Goal: Information Seeking & Learning: Learn about a topic

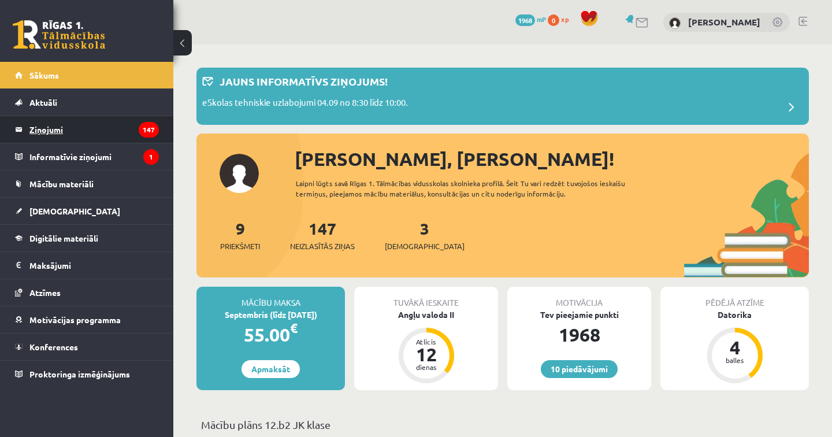
click at [64, 128] on legend "Ziņojumi 147" at bounding box center [93, 129] width 129 height 27
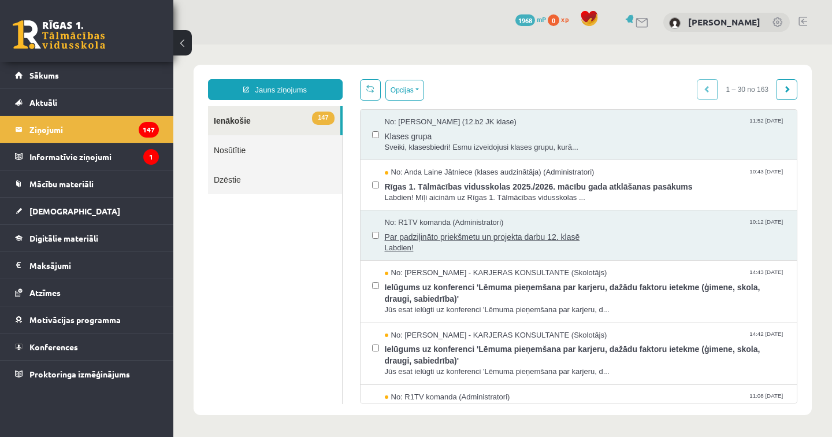
click at [530, 235] on span "Par padziļināto priekšmetu un projekta darbu 12. klasē" at bounding box center [585, 235] width 401 height 14
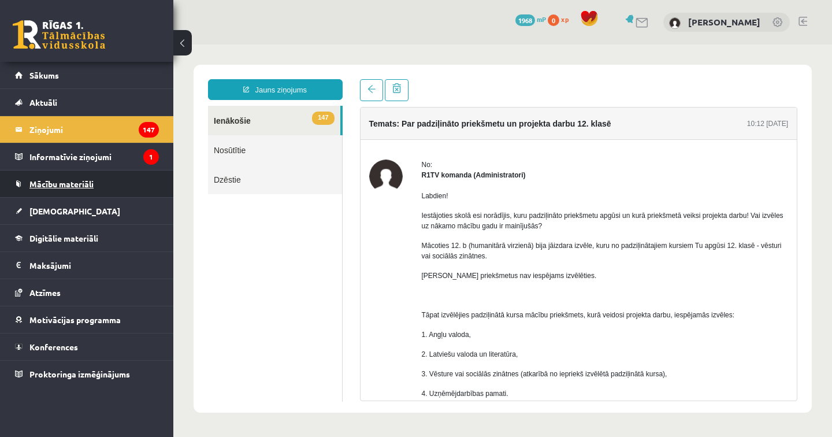
click at [87, 183] on span "Mācību materiāli" at bounding box center [61, 184] width 64 height 10
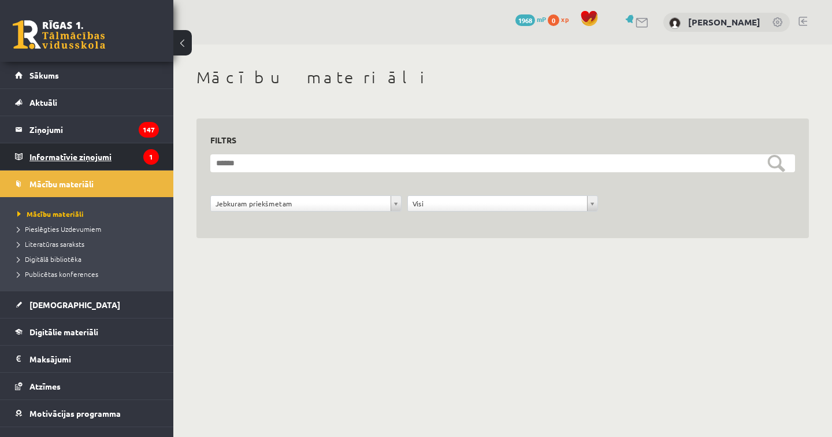
click at [90, 158] on legend "Informatīvie ziņojumi 1" at bounding box center [93, 156] width 129 height 27
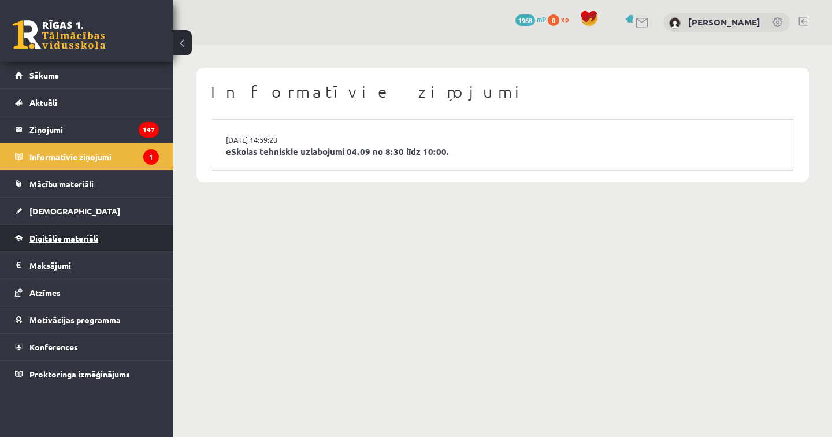
click at [83, 235] on span "Digitālie materiāli" at bounding box center [63, 238] width 69 height 10
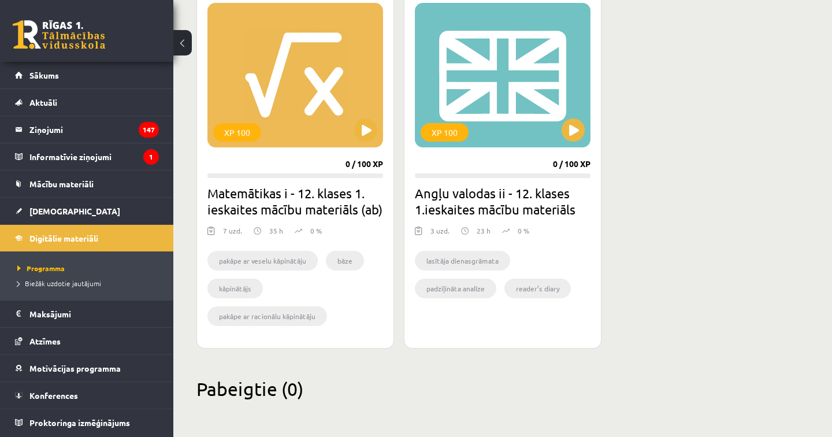
scroll to position [354, 0]
click at [572, 118] on button at bounding box center [572, 129] width 23 height 23
click at [488, 75] on div "XP 100" at bounding box center [503, 75] width 176 height 144
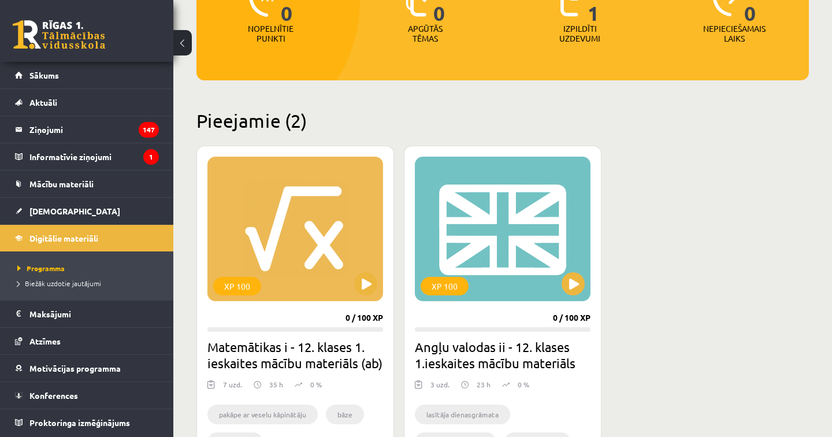
scroll to position [207, 0]
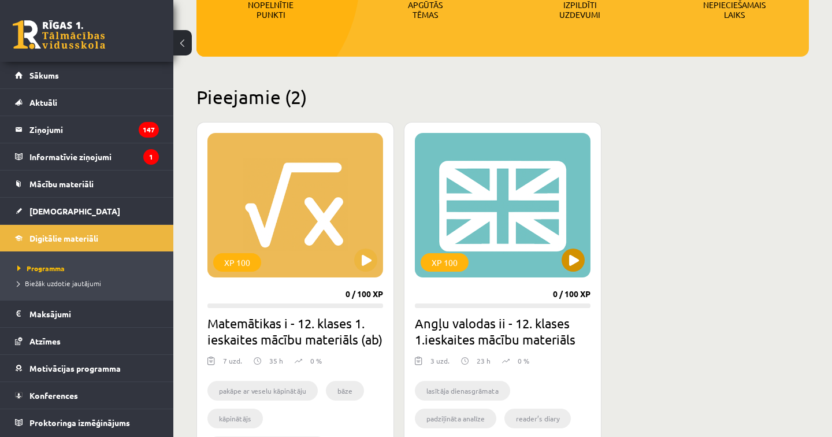
click at [488, 193] on div "XP 100" at bounding box center [503, 205] width 176 height 144
click at [504, 336] on h2 "Angļu valodas ii - 12. klases 1.ieskaites mācību materiāls" at bounding box center [503, 331] width 176 height 32
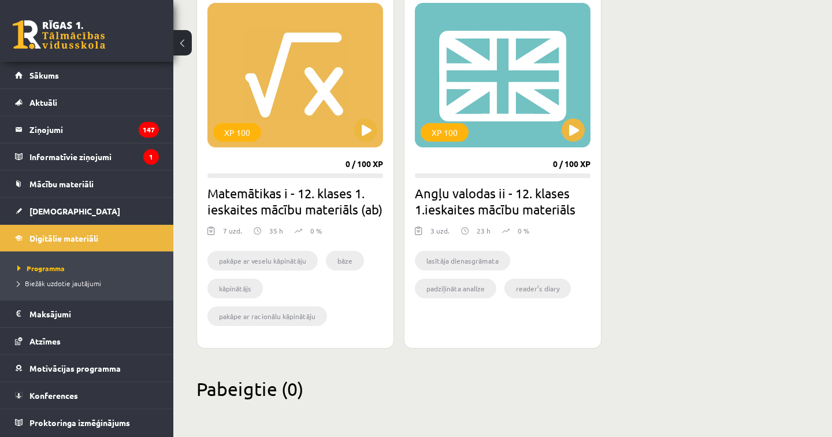
scroll to position [354, 0]
click at [467, 278] on li "padziļināta analīze" at bounding box center [455, 288] width 81 height 20
click at [467, 251] on li "lasītāja dienasgrāmata" at bounding box center [462, 261] width 95 height 20
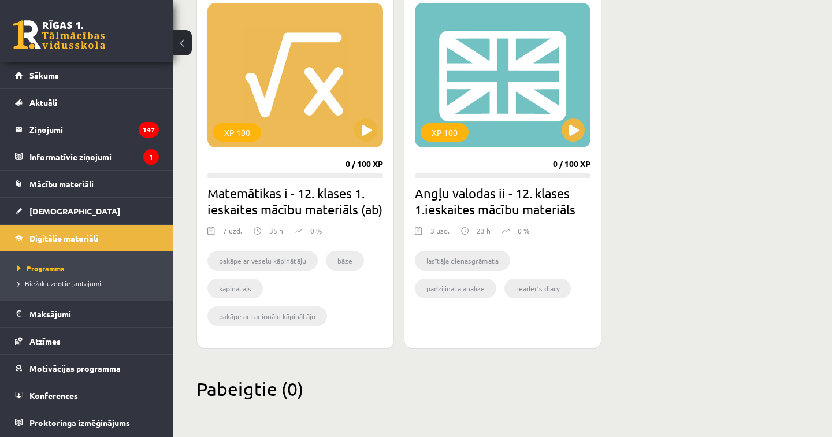
click at [481, 356] on div "Mana statistika 0 Nopelnītie punkti 0 Apgūtās tēmas 1 Izpildīti uzdevumi 0 Nepi…" at bounding box center [502, 72] width 659 height 730
click at [477, 62] on div "XP 100" at bounding box center [503, 75] width 176 height 144
click at [288, 97] on div "XP 100" at bounding box center [295, 75] width 176 height 144
click at [454, 123] on div "XP 100" at bounding box center [445, 132] width 48 height 18
click at [534, 251] on ul "lasītāja dienasgrāmata padziļināta analīze reader’s diary" at bounding box center [503, 278] width 176 height 55
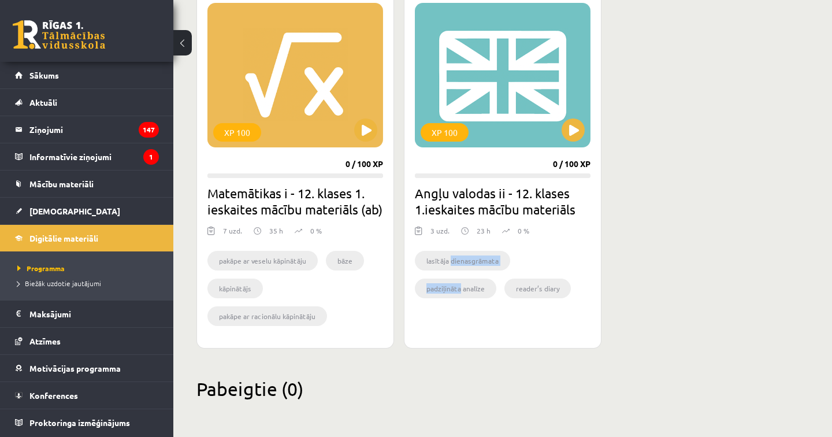
click at [534, 251] on ul "lasītāja dienasgrāmata padziļināta analīze reader’s diary" at bounding box center [503, 278] width 176 height 55
click at [548, 185] on h2 "Angļu valodas ii - 12. klases 1.ieskaites mācību materiāls" at bounding box center [503, 201] width 176 height 32
click at [485, 307] on div "XP 100 0 / 100 XP Angļu valodas ii - 12. klases 1.ieskaites mācību materiāls 3 …" at bounding box center [503, 170] width 198 height 356
click at [519, 278] on li "reader’s diary" at bounding box center [537, 288] width 66 height 20
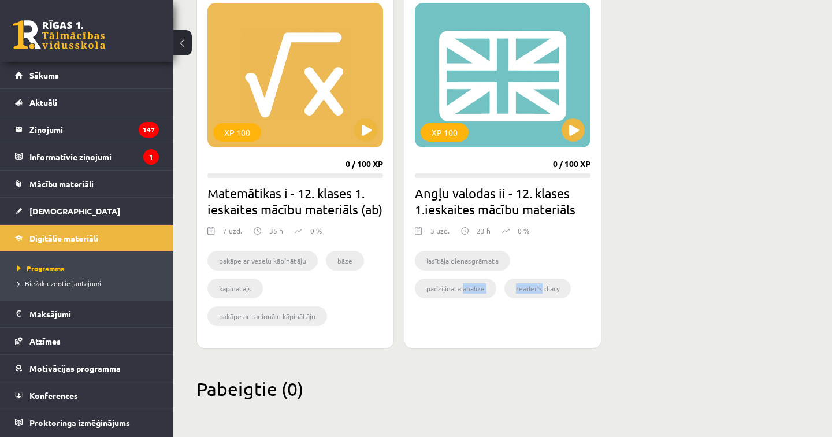
click at [519, 278] on li "reader’s diary" at bounding box center [537, 288] width 66 height 20
click at [549, 251] on ul "lasītāja dienasgrāmata padziļināta analīze reader’s diary" at bounding box center [503, 278] width 176 height 55
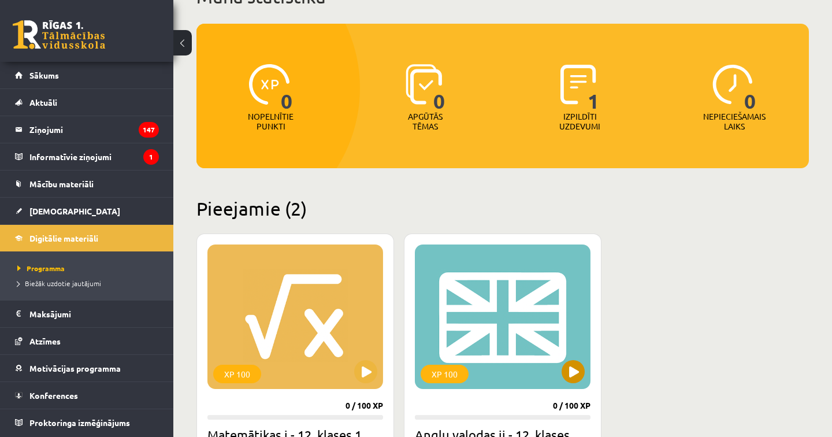
scroll to position [106, 0]
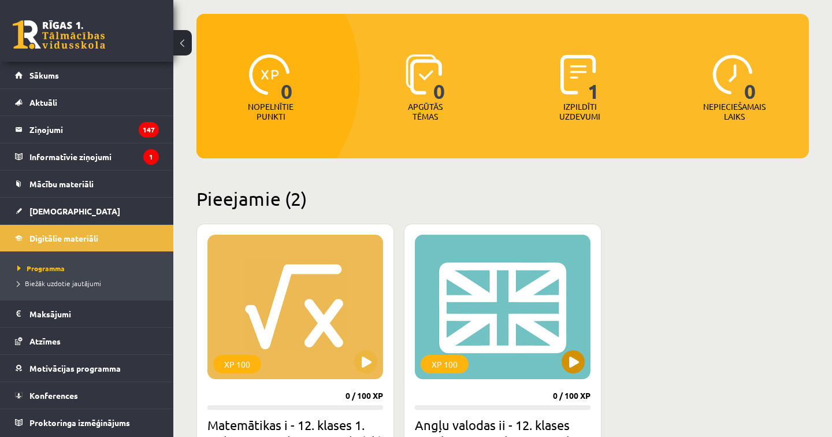
click at [528, 277] on div "XP 100" at bounding box center [503, 307] width 176 height 144
click at [574, 87] on img at bounding box center [578, 74] width 36 height 40
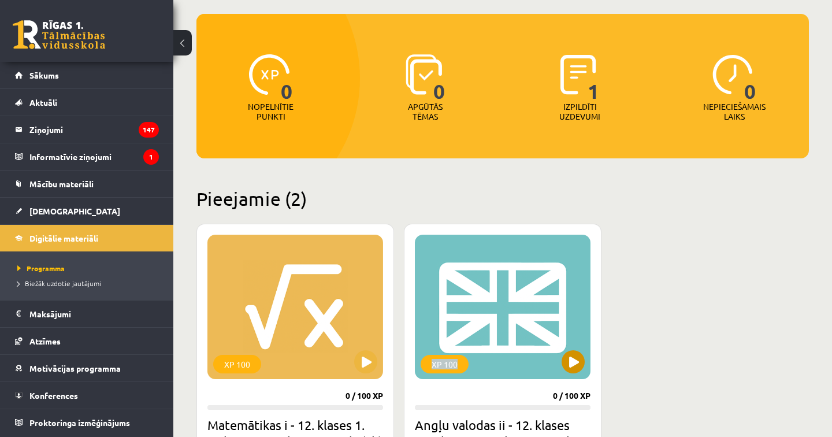
click at [475, 363] on div "XP 100" at bounding box center [503, 307] width 176 height 144
click at [503, 308] on div "XP 100" at bounding box center [503, 307] width 176 height 144
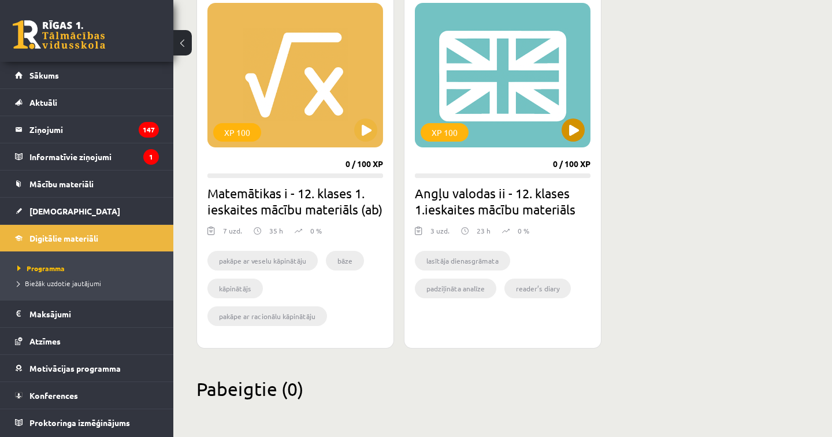
scroll to position [354, 0]
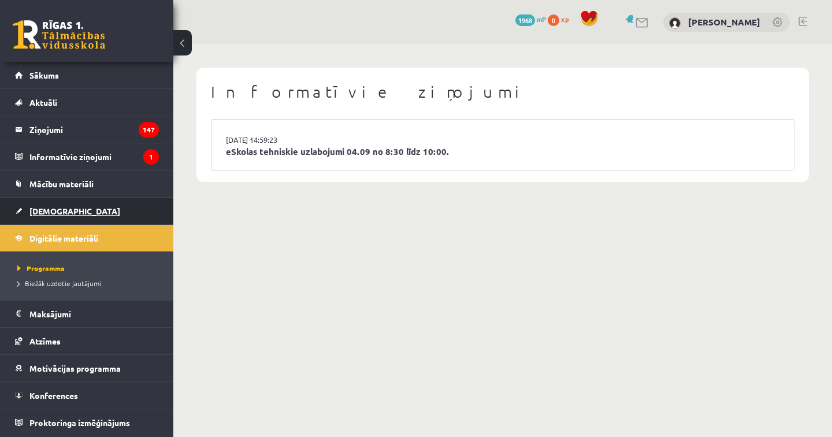
click at [46, 214] on span "[DEMOGRAPHIC_DATA]" at bounding box center [74, 211] width 91 height 10
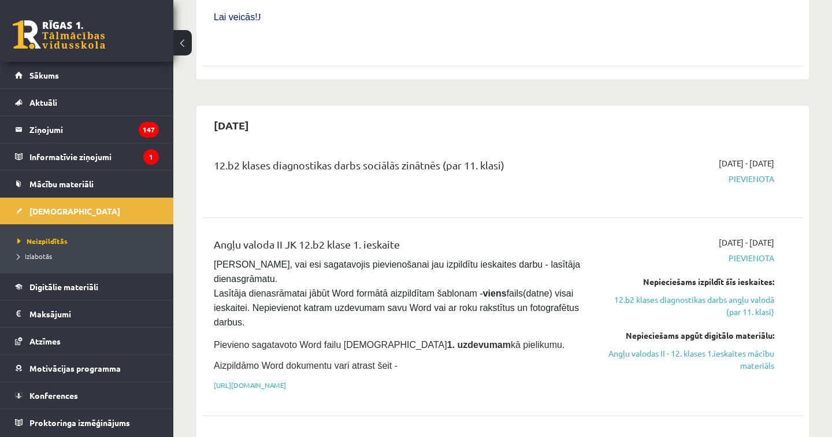
scroll to position [640, 0]
click at [286, 380] on link "https://drive.google.com/drive/folders/1IHE_ip15KOAbO2Se1NDGwZ2e__vlzPUf?usp=sh…" at bounding box center [250, 384] width 72 height 9
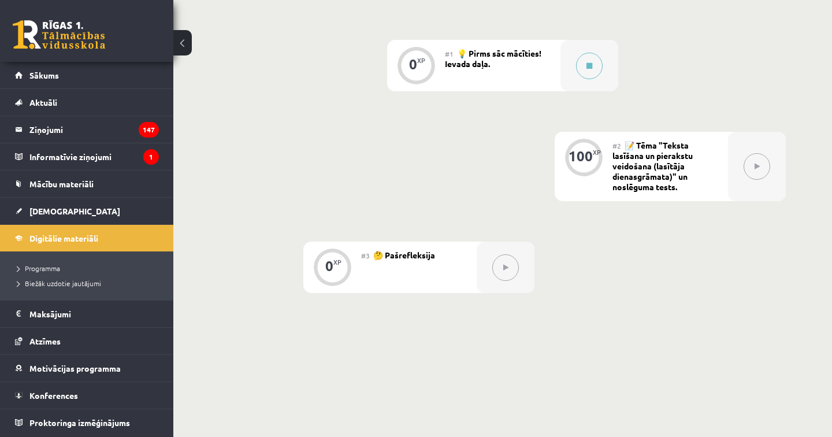
scroll to position [273, 0]
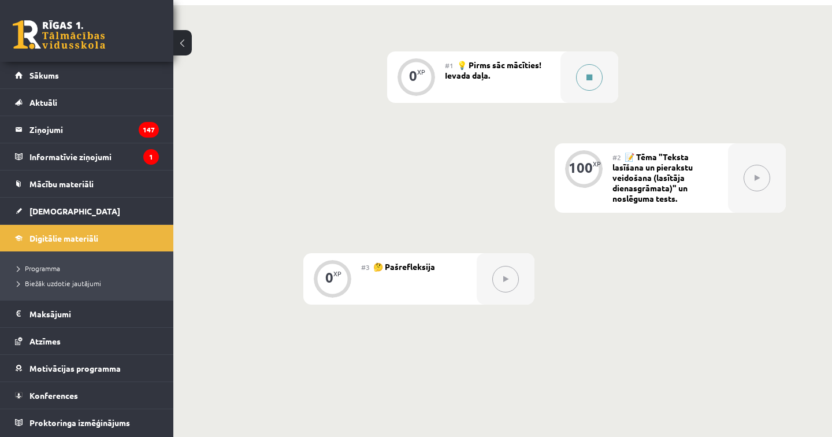
click at [585, 79] on button at bounding box center [589, 77] width 27 height 27
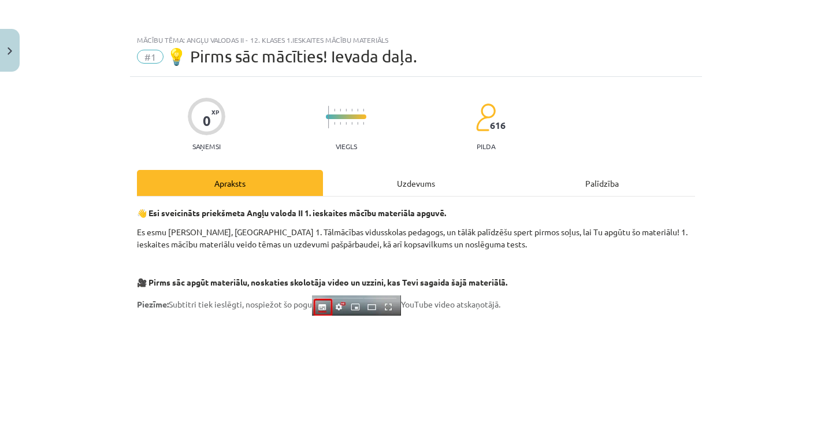
scroll to position [0, 0]
click at [417, 189] on div "Uzdevums" at bounding box center [416, 183] width 186 height 26
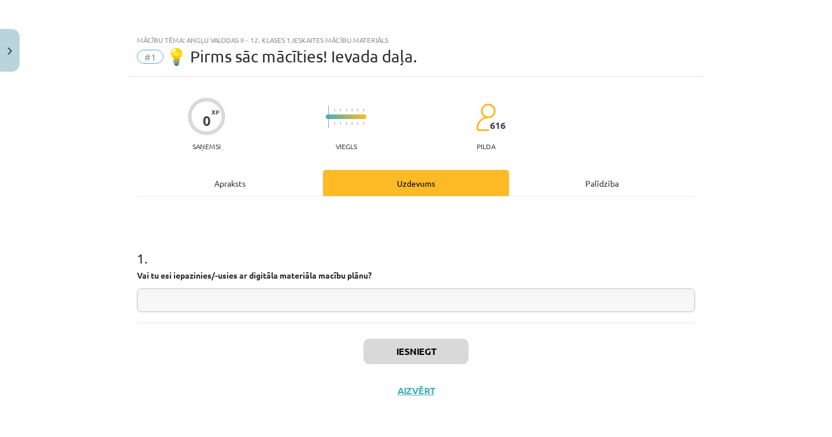
scroll to position [4, 0]
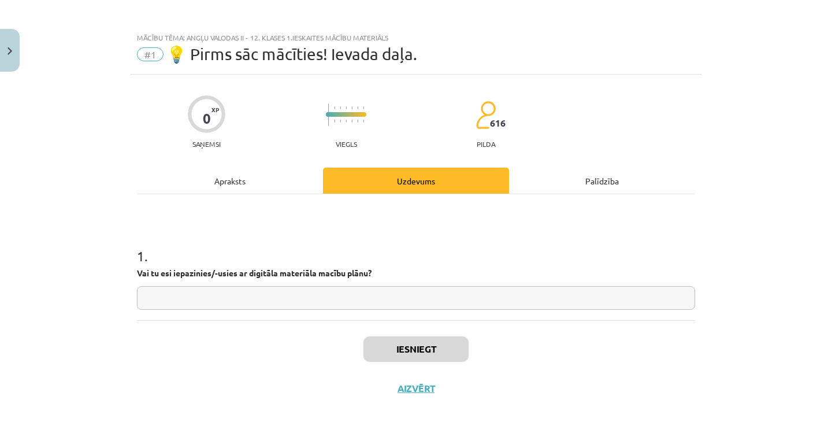
click at [225, 185] on div "Apraksts" at bounding box center [230, 181] width 186 height 26
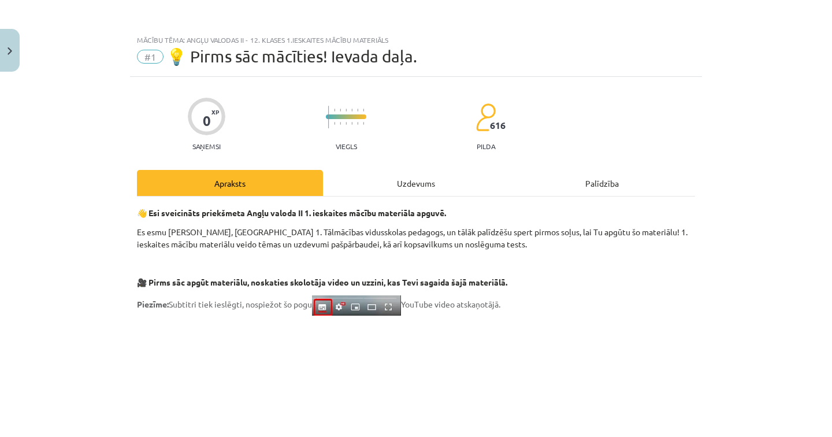
scroll to position [0, 0]
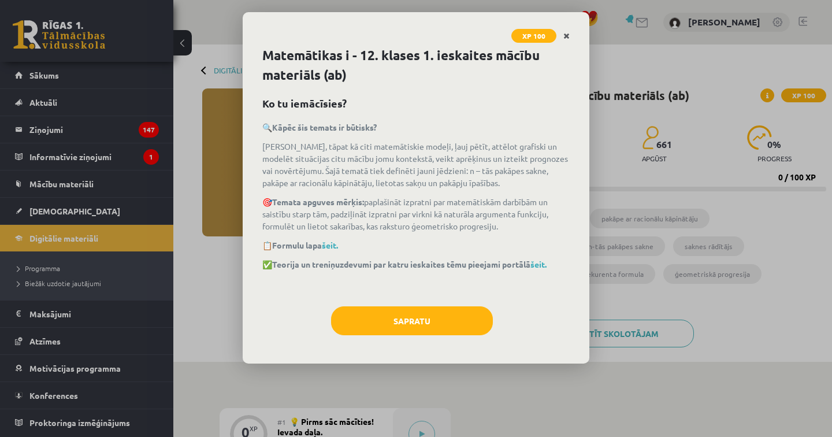
click at [568, 34] on icon "Close" at bounding box center [566, 36] width 6 height 8
